Goal: Task Accomplishment & Management: Manage account settings

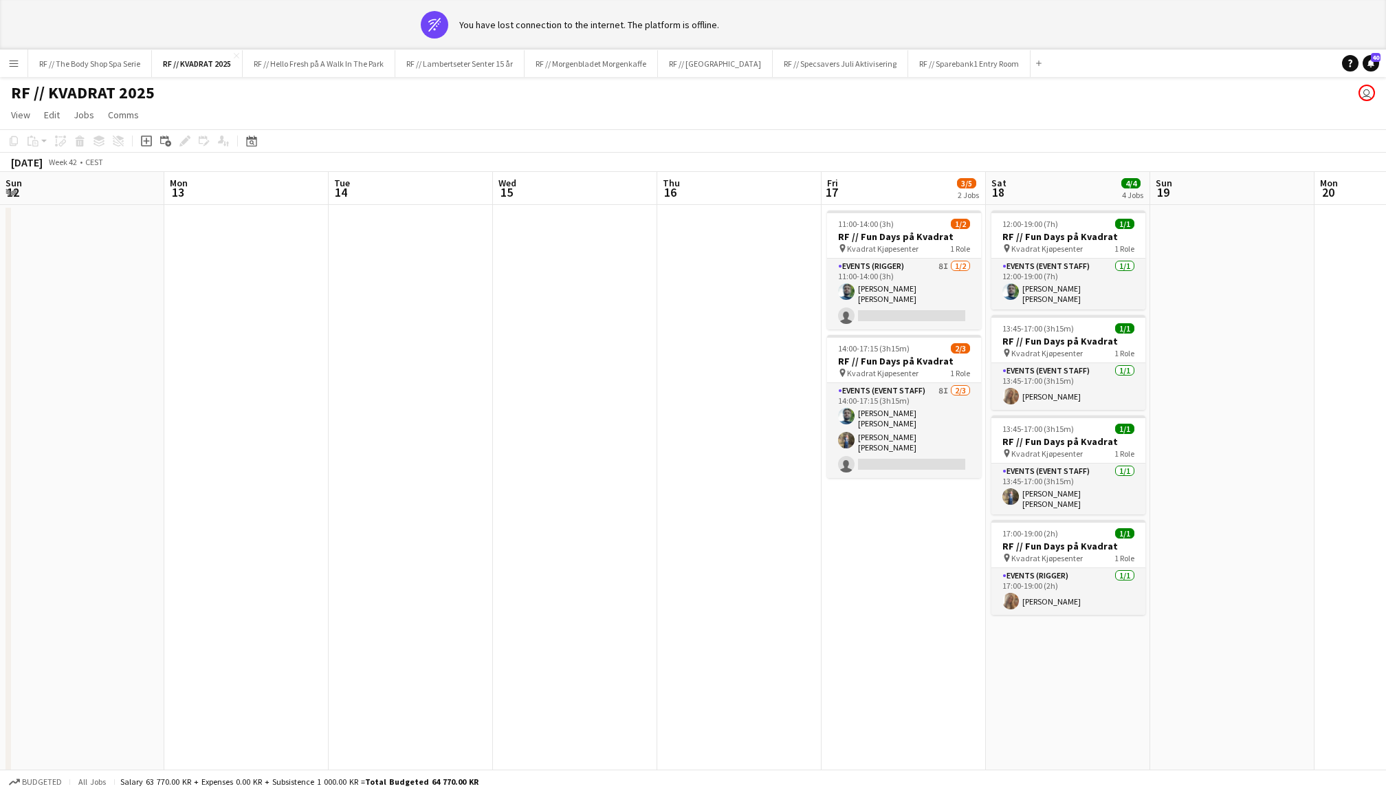
scroll to position [0, 408]
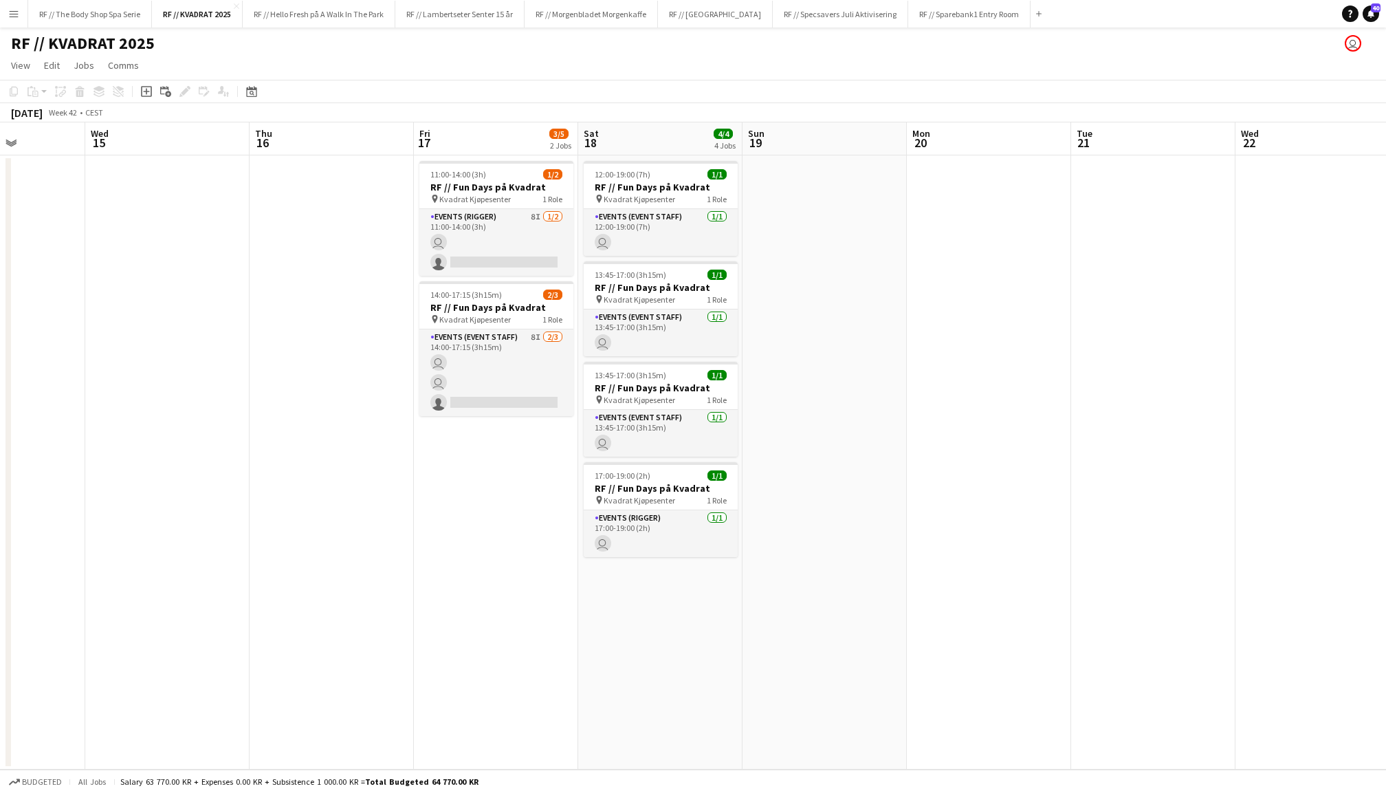
click at [371, 69] on app-page-menu "View Day view expanded Day view collapsed Month view Date picker Jump to today …" at bounding box center [693, 67] width 1386 height 26
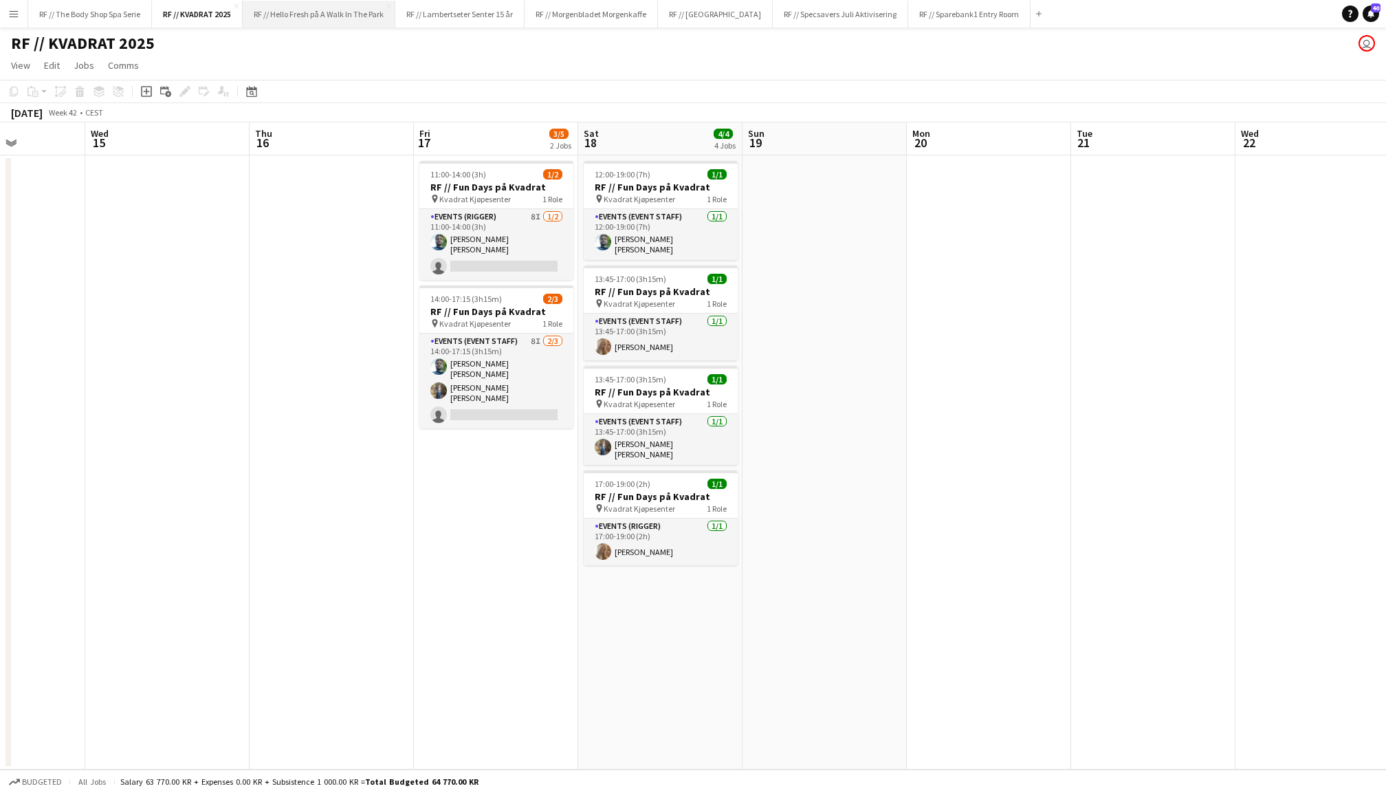
click at [320, 17] on button "RF // Hello Fresh på A Walk In The Park Close" at bounding box center [319, 14] width 153 height 27
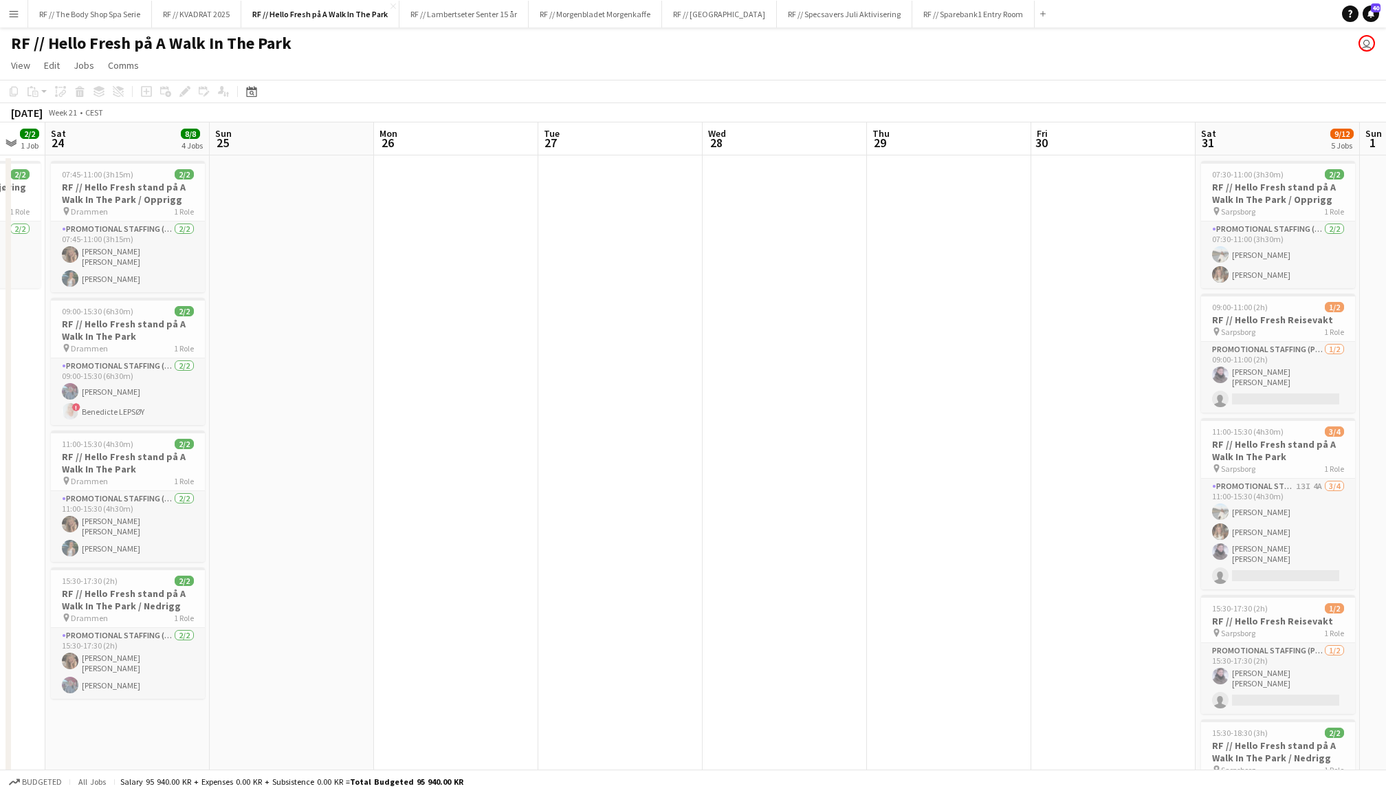
scroll to position [0, 456]
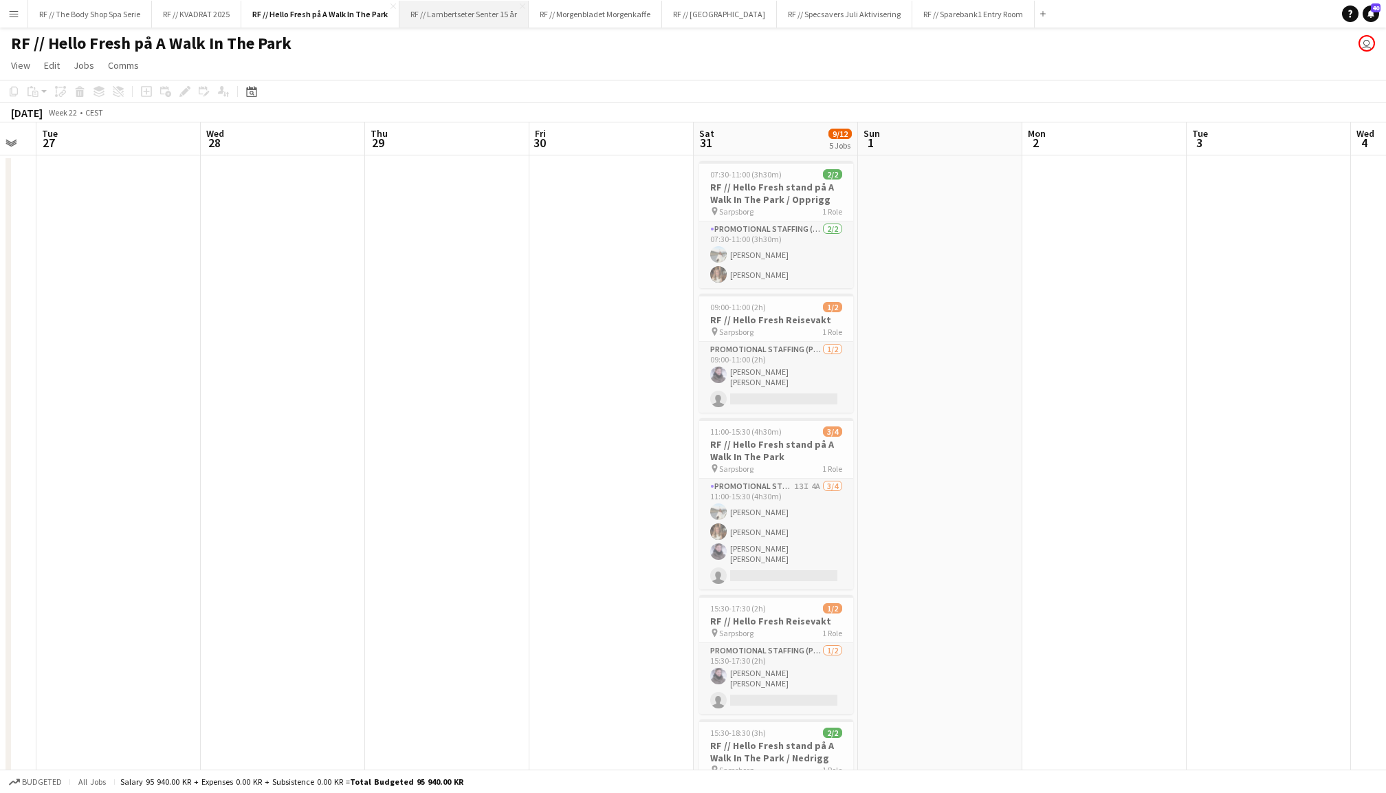
click at [474, 20] on button "RF // Lambertseter Senter 15 år Close" at bounding box center [463, 14] width 129 height 27
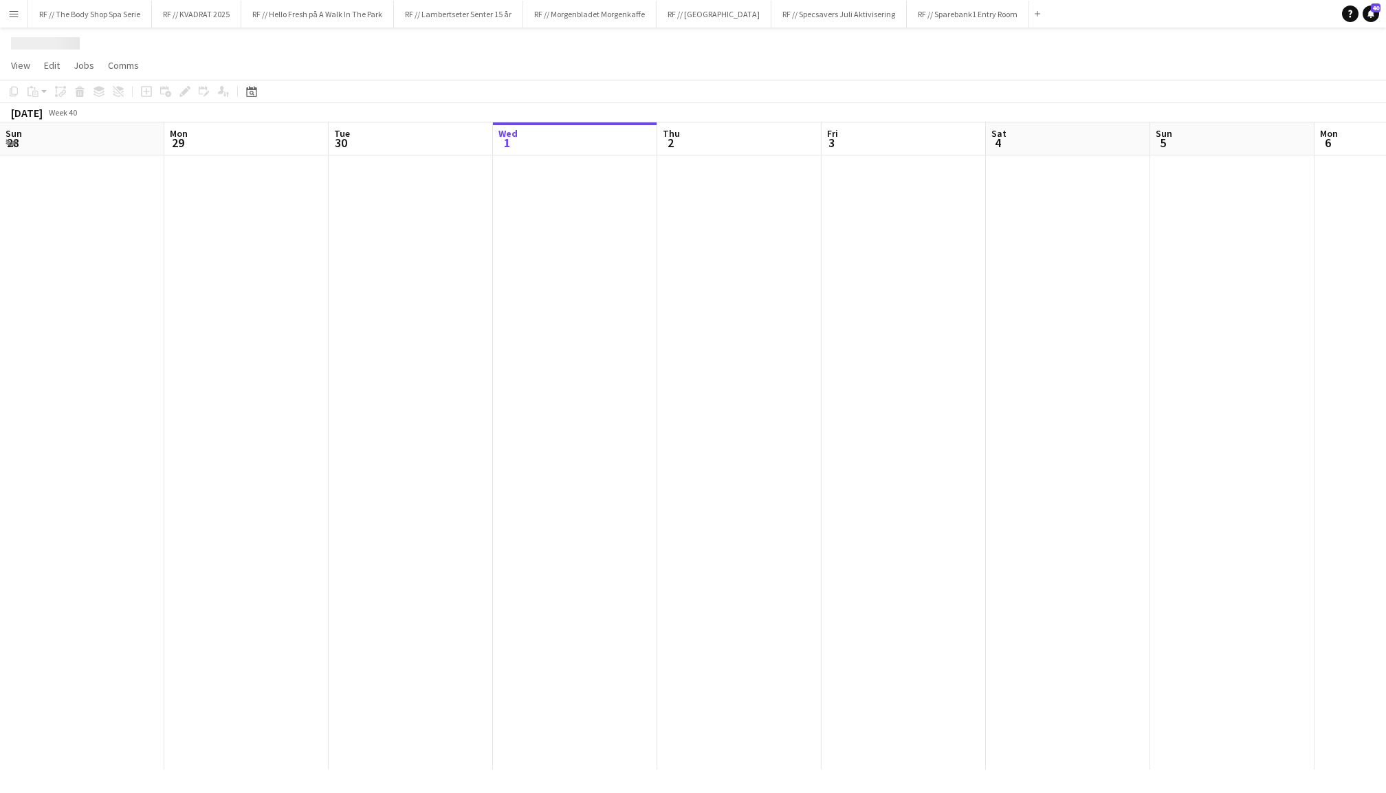
scroll to position [0, 328]
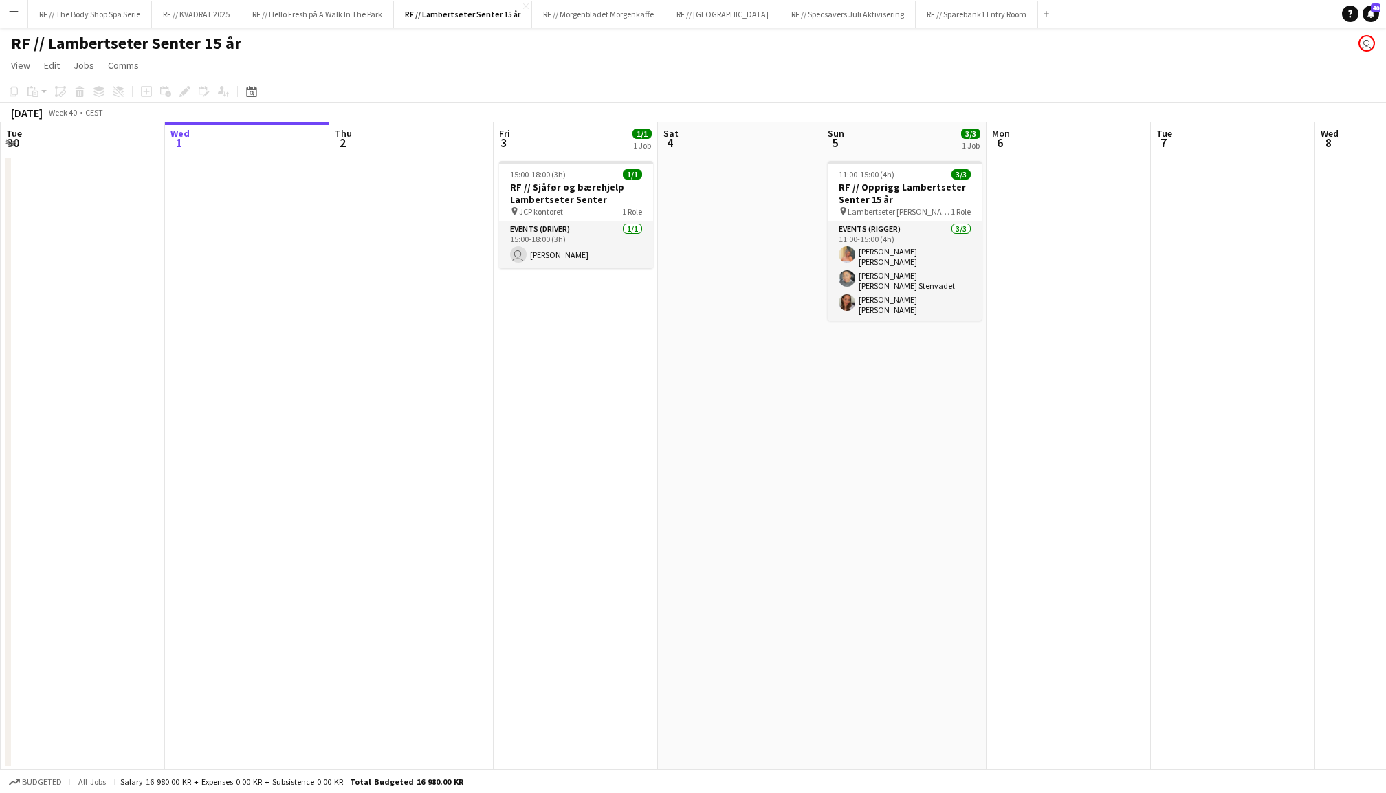
click at [1060, 287] on app-date-cell at bounding box center [1068, 462] width 164 height 614
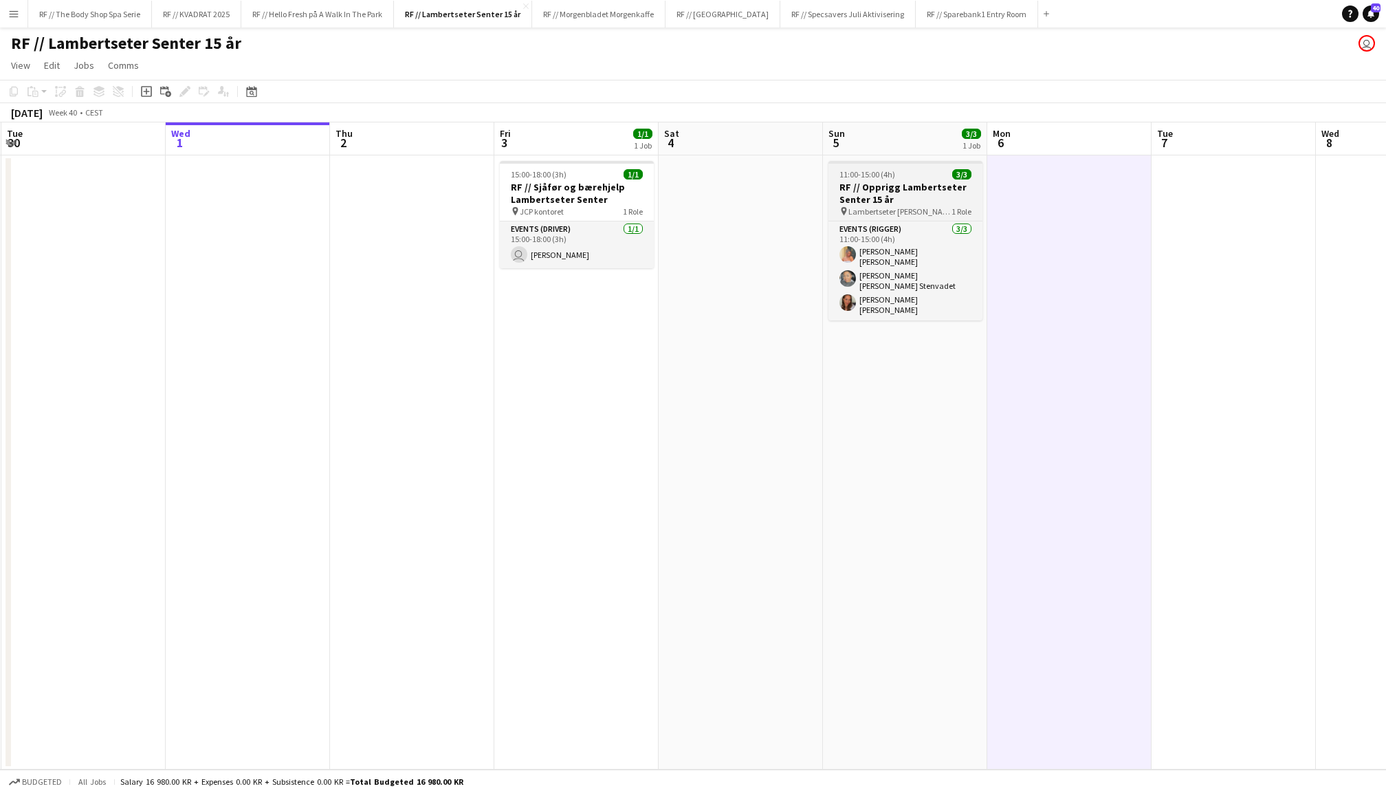
click at [929, 185] on h3 "RF // Opprigg Lambertseter Senter 15 år" at bounding box center [905, 193] width 154 height 25
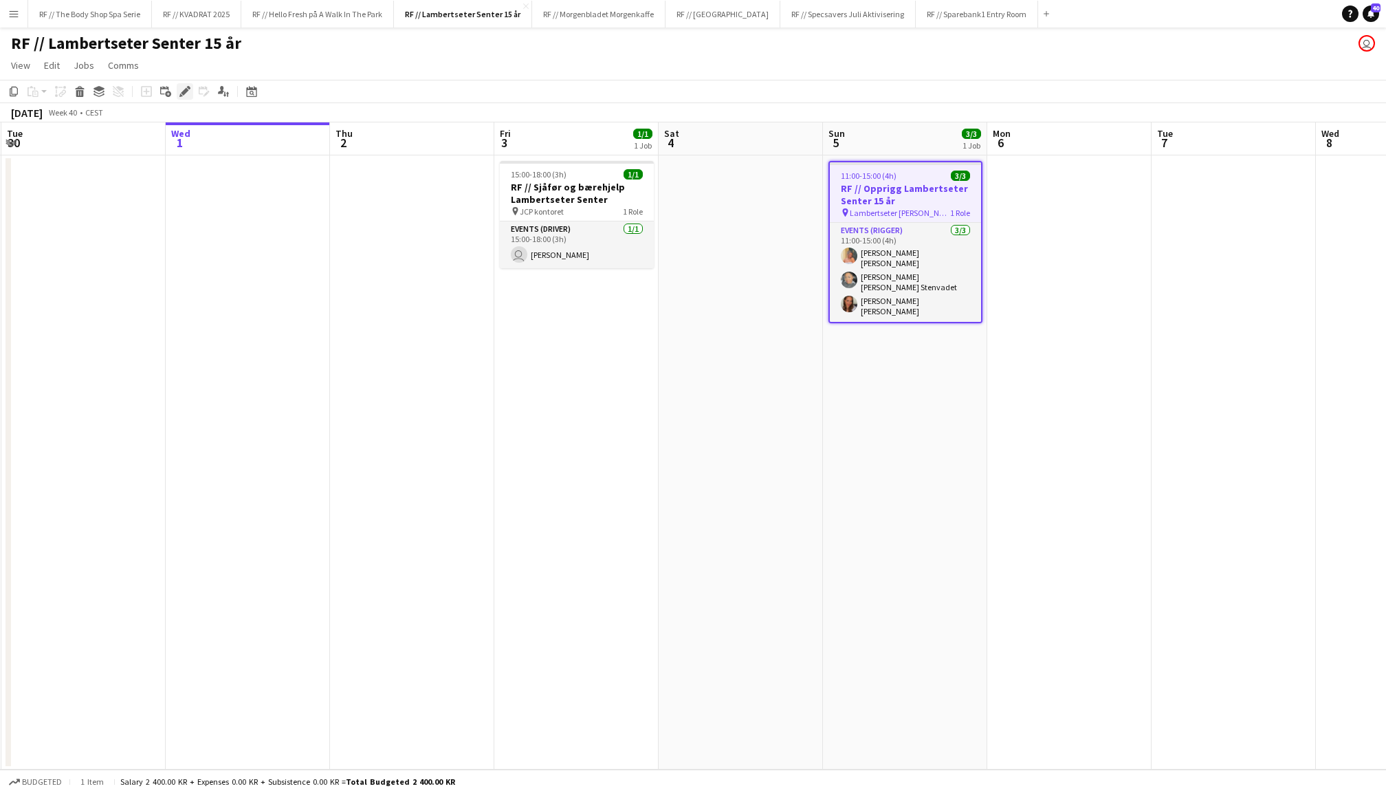
click at [177, 92] on div "Edit" at bounding box center [185, 91] width 16 height 16
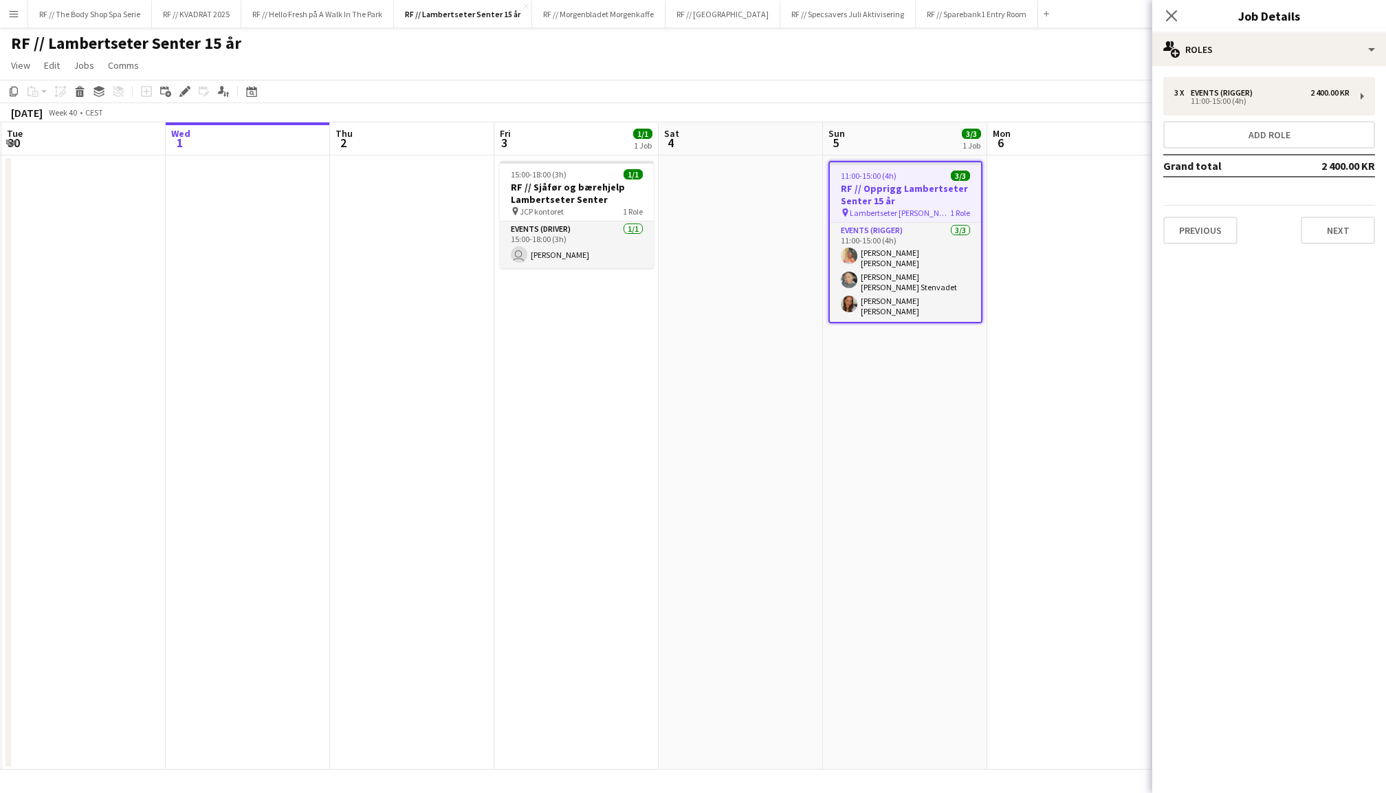
click at [1218, 76] on div "3 x Events (Rigger) 2 400.00 KR 11:00-15:00 (4h) Add role Grand total 2 400.00 …" at bounding box center [1269, 160] width 234 height 189
click at [1217, 87] on div "3 x Events (Rigger) 2 400.00 KR 11:00-15:00 (4h)" at bounding box center [1269, 96] width 212 height 38
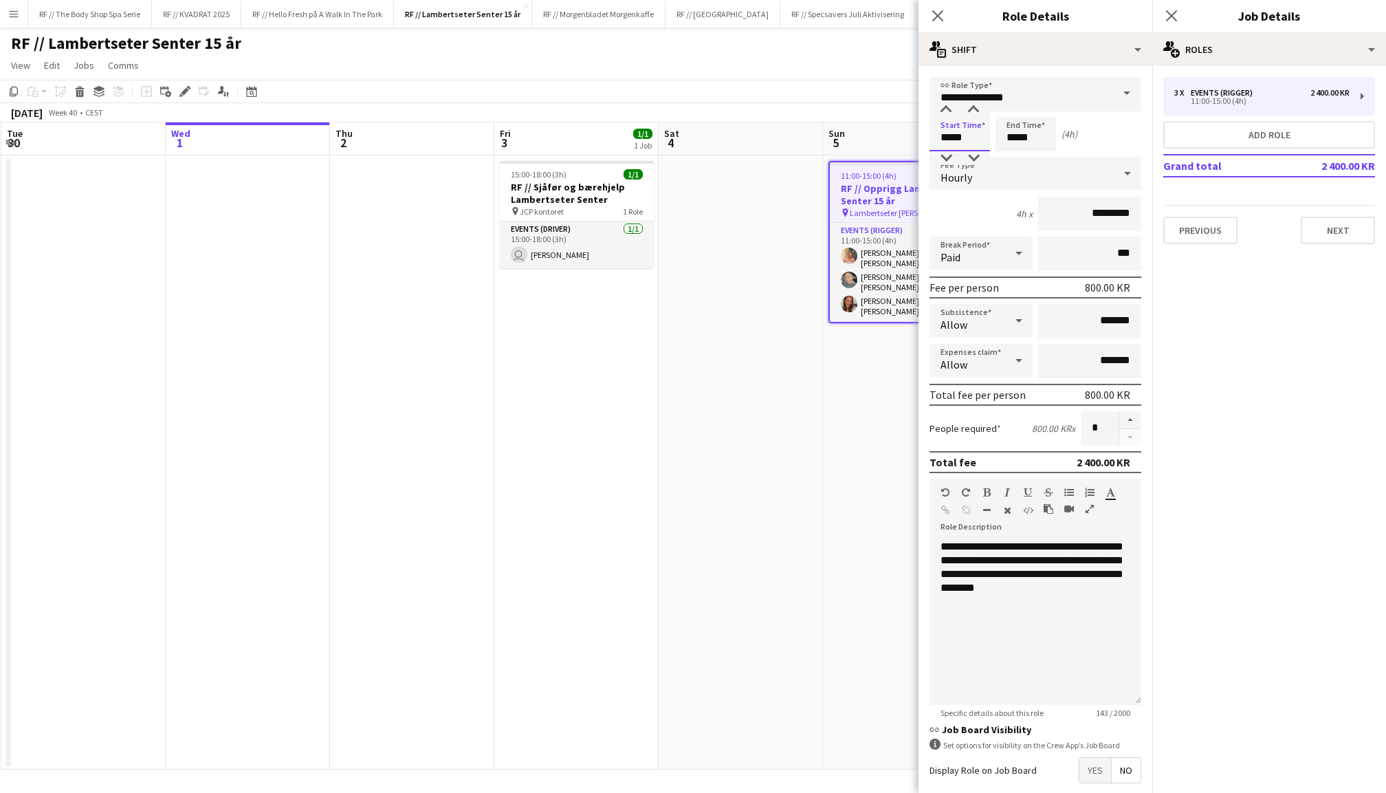
click at [947, 138] on input "*****" at bounding box center [959, 134] width 60 height 34
type input "*****"
click at [947, 155] on div at bounding box center [945, 158] width 27 height 14
click at [1012, 136] on input "*****" at bounding box center [1025, 134] width 60 height 34
type input "*****"
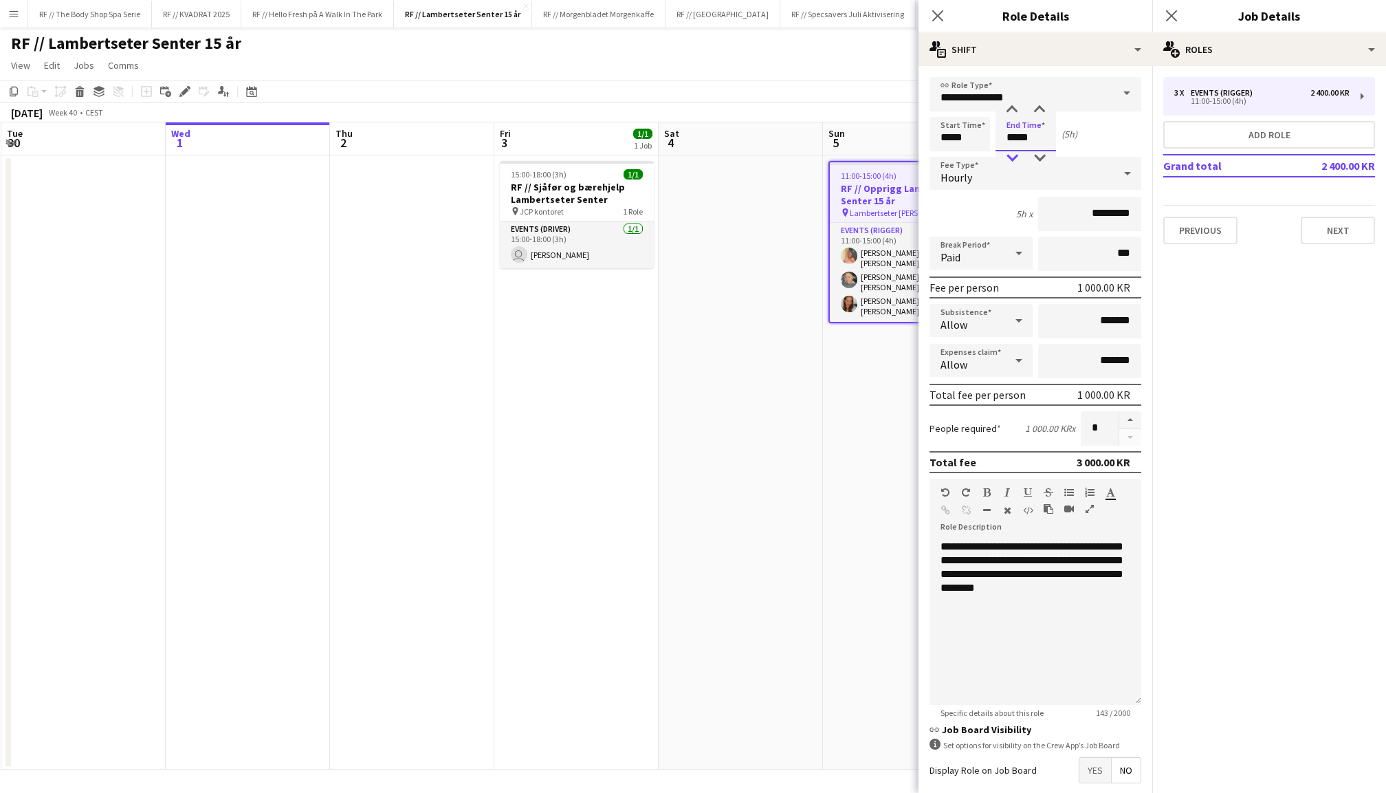
click at [1012, 153] on div at bounding box center [1011, 158] width 27 height 14
click at [1169, 18] on icon at bounding box center [1170, 15] width 13 height 13
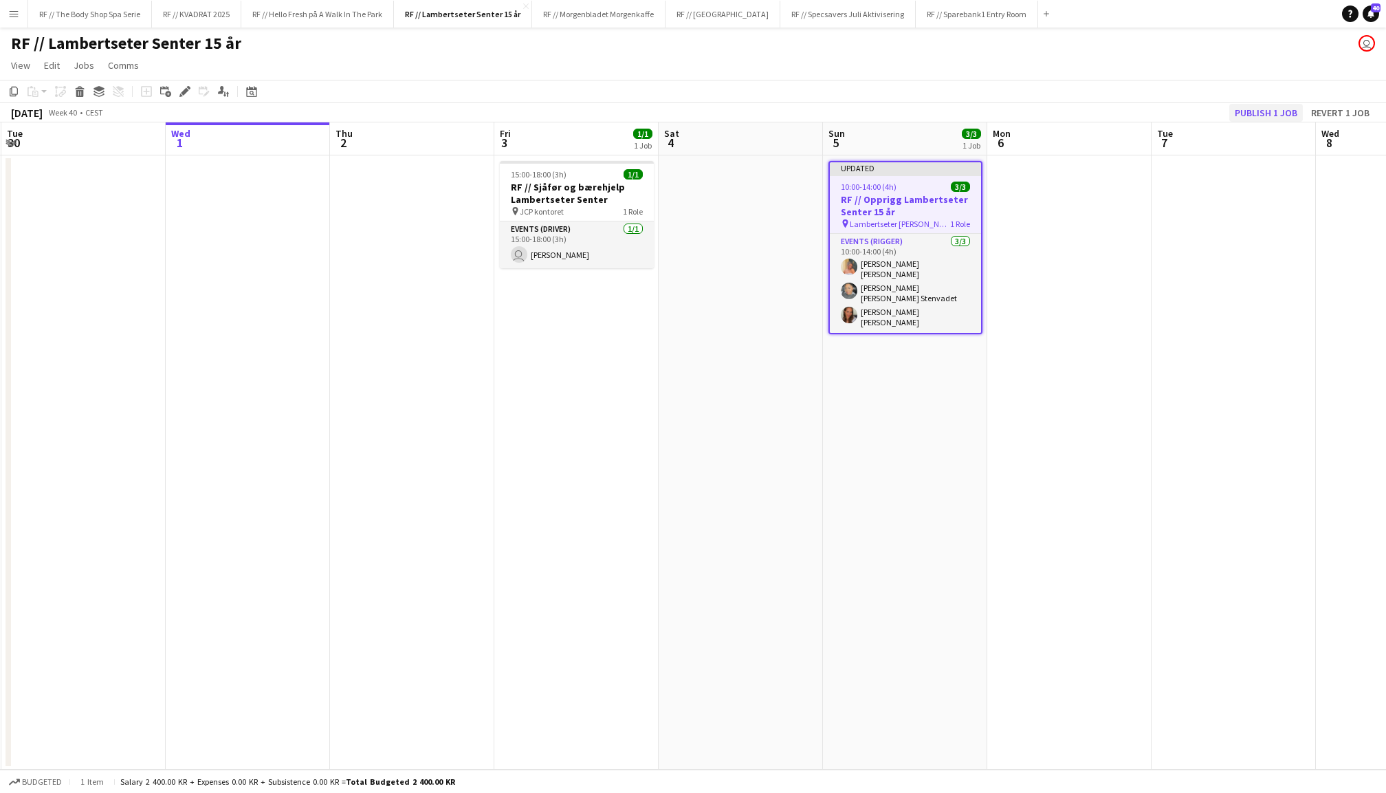
click at [1252, 111] on button "Publish 1 job" at bounding box center [1266, 113] width 74 height 18
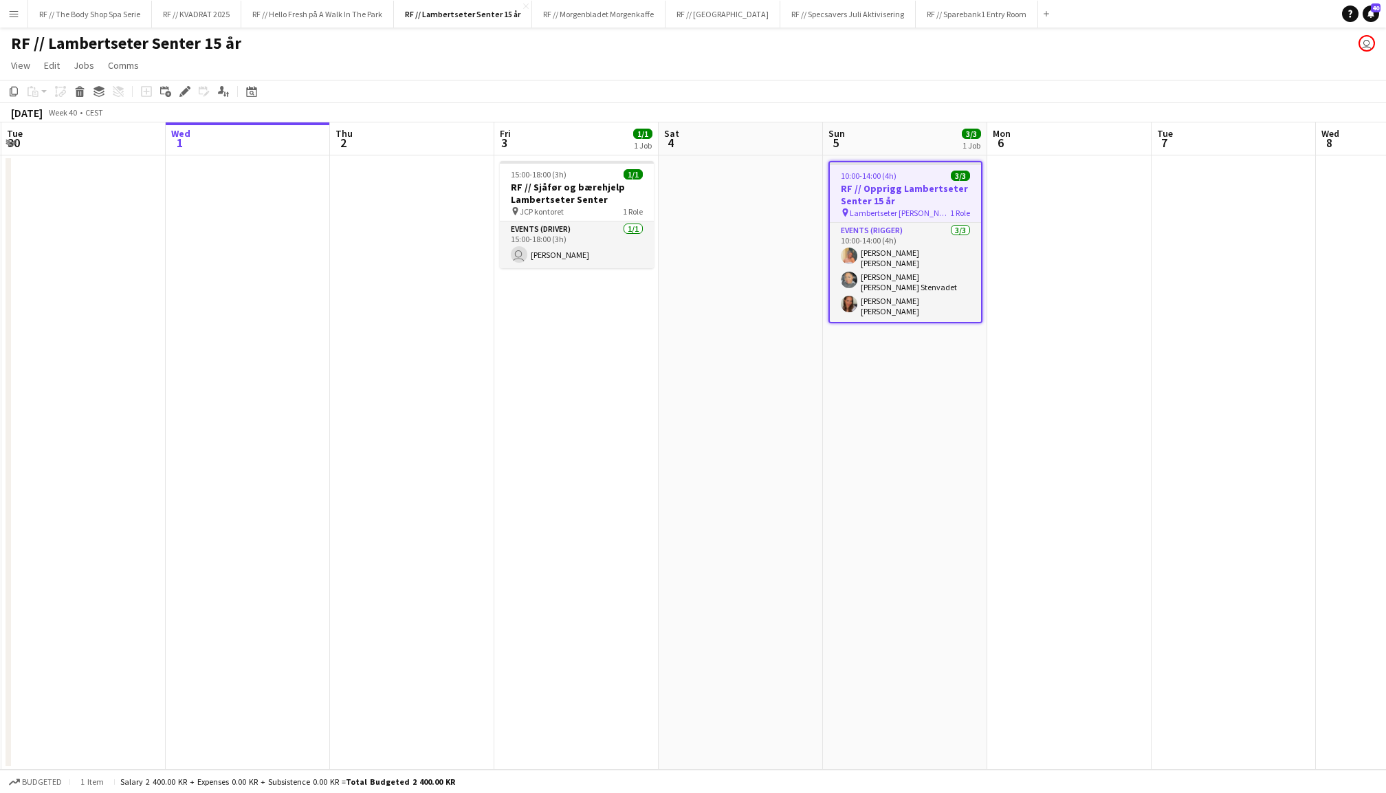
drag, startPoint x: 957, startPoint y: 285, endPoint x: 1095, endPoint y: 252, distance: 142.0
click at [1095, 252] on app-date-cell at bounding box center [1069, 462] width 164 height 614
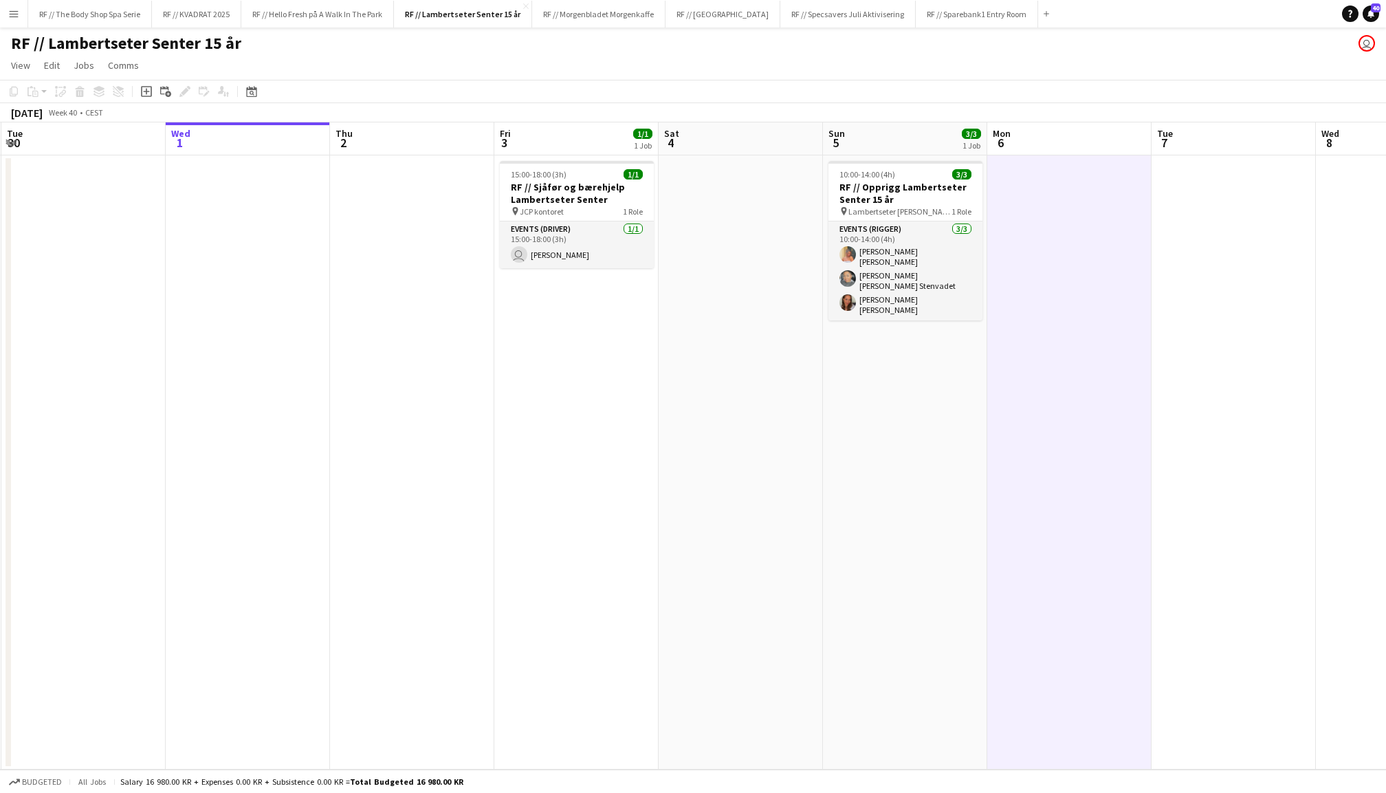
click at [748, 227] on app-date-cell at bounding box center [740, 462] width 164 height 614
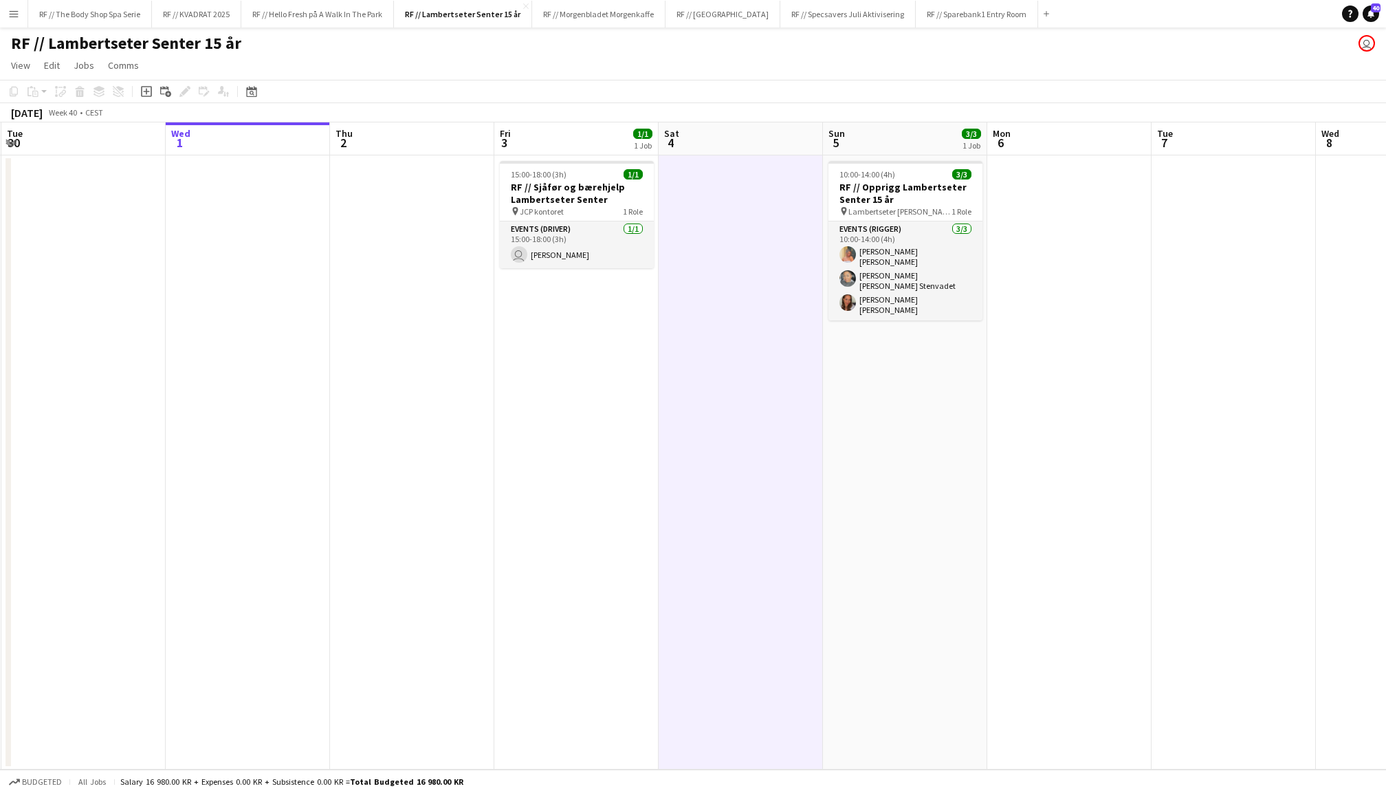
click at [1184, 246] on app-date-cell at bounding box center [1233, 462] width 164 height 614
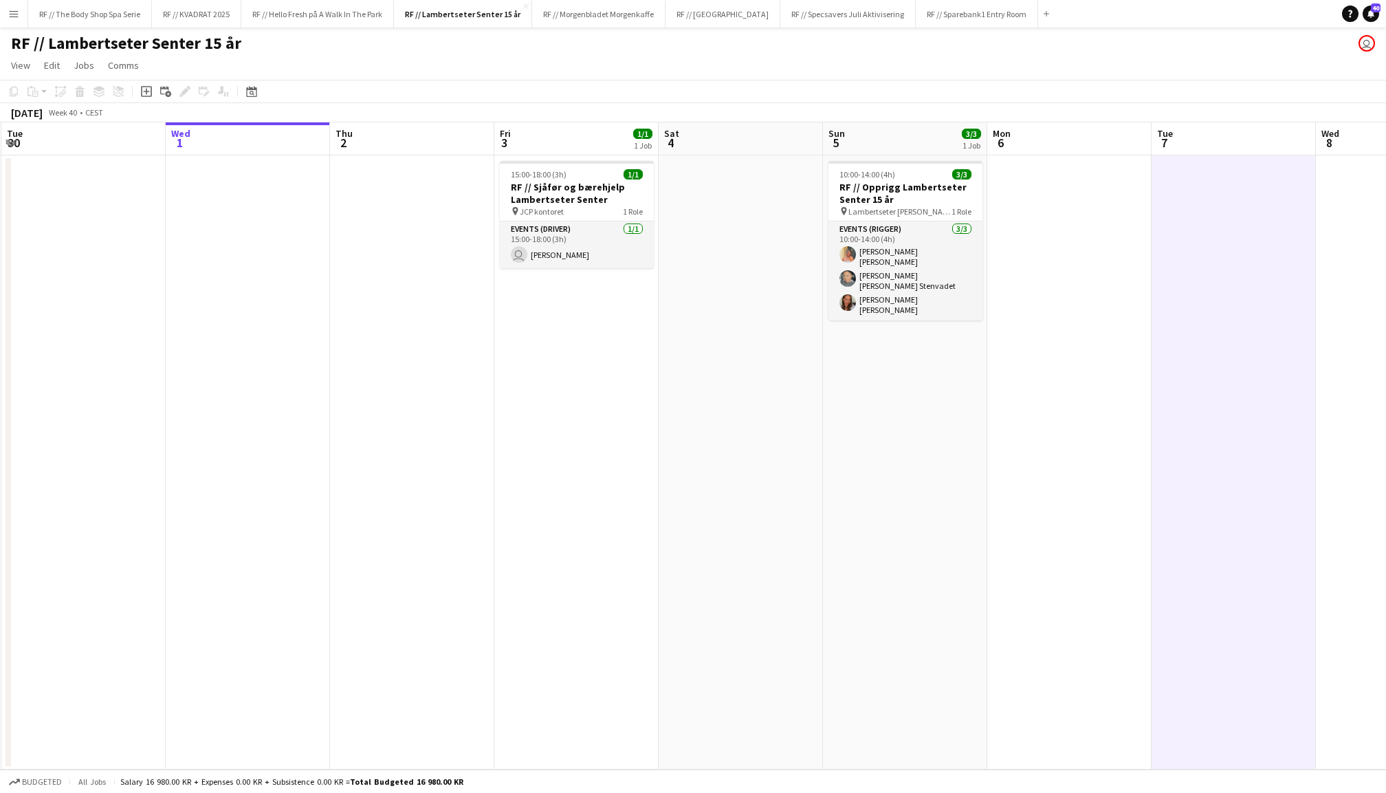
click at [1080, 245] on app-date-cell at bounding box center [1069, 462] width 164 height 614
